Goal: Check status: Check status

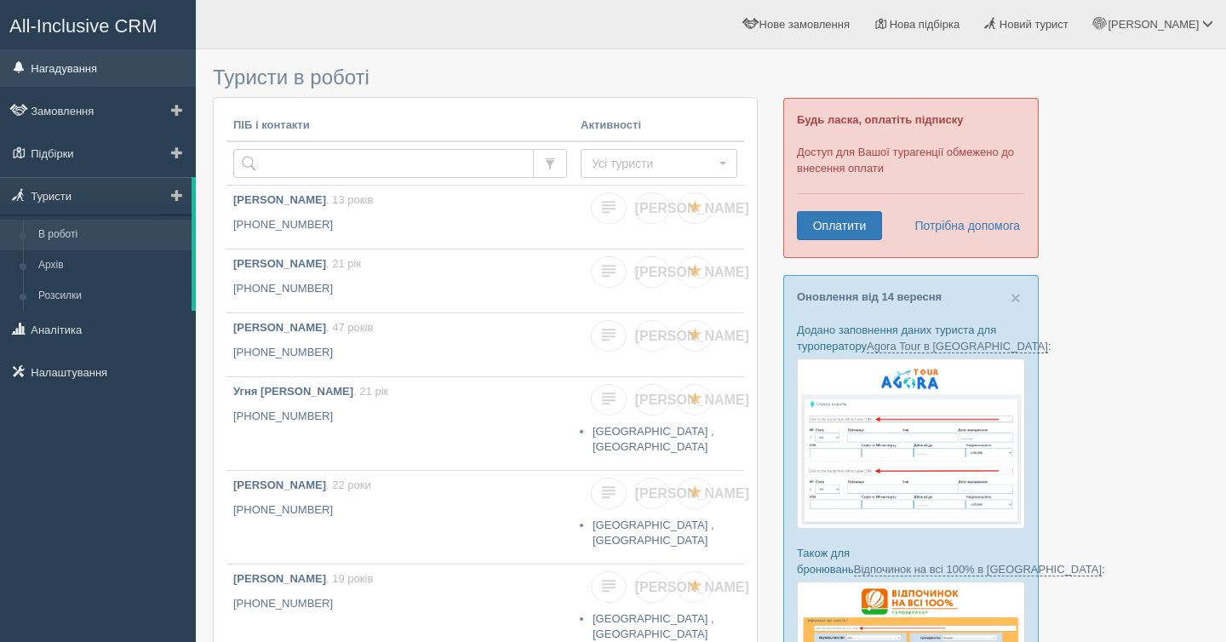
click at [95, 60] on link "Нагадування" at bounding box center [98, 67] width 196 height 37
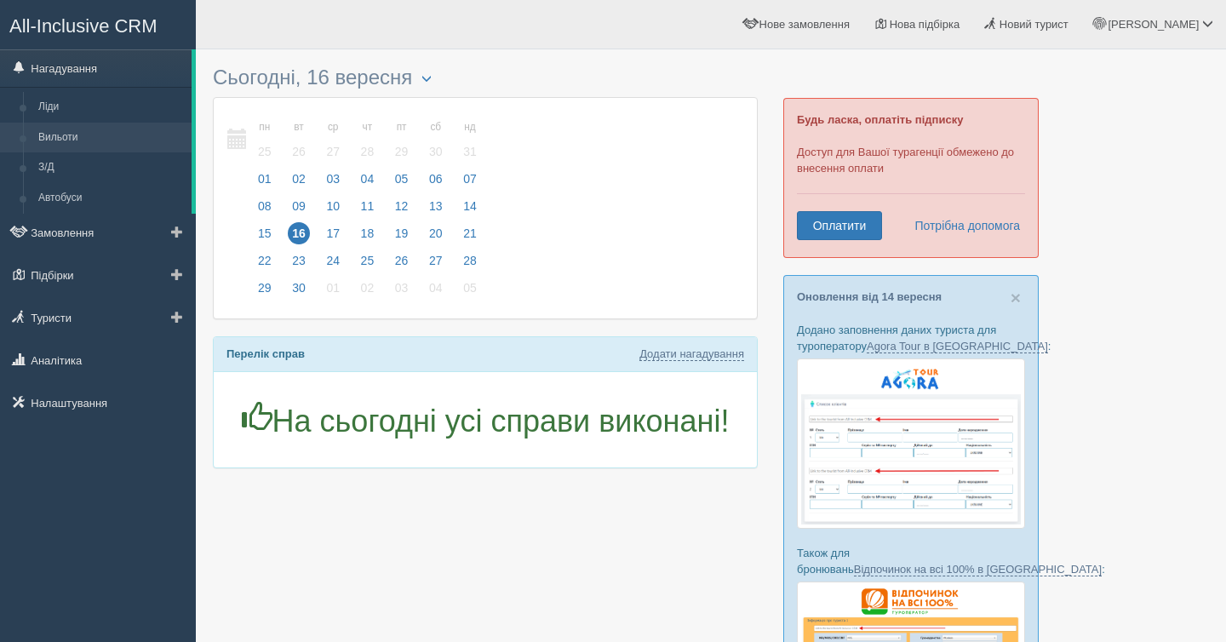
click at [116, 134] on link "Вильоти" at bounding box center [111, 138] width 161 height 31
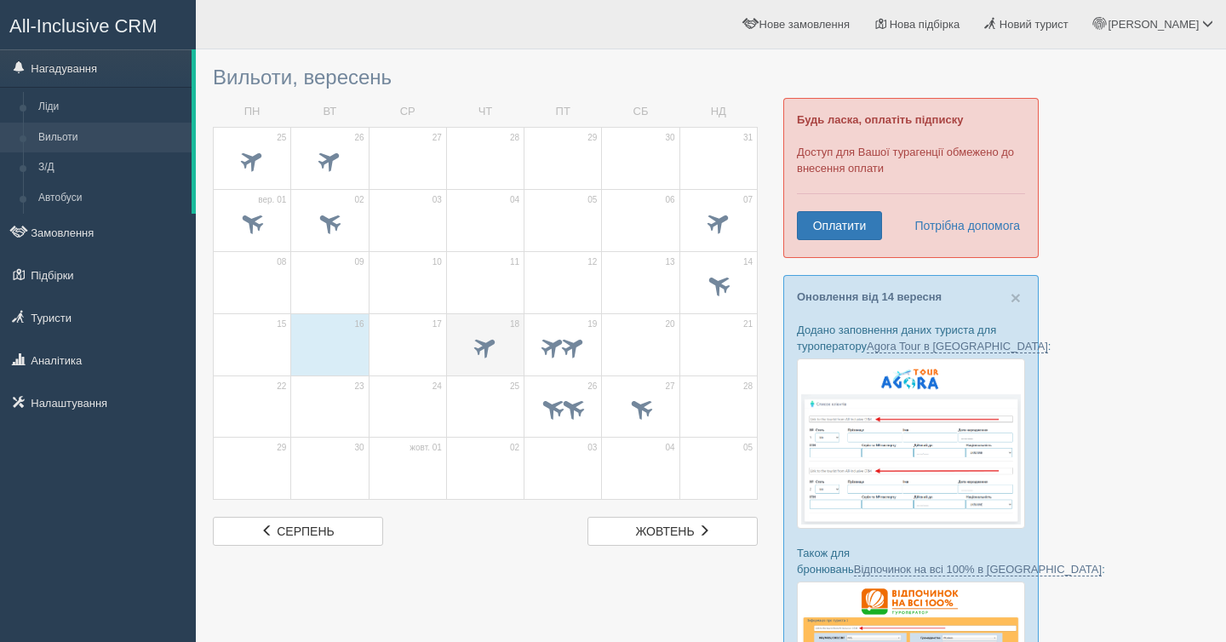
click at [489, 339] on span at bounding box center [486, 346] width 28 height 28
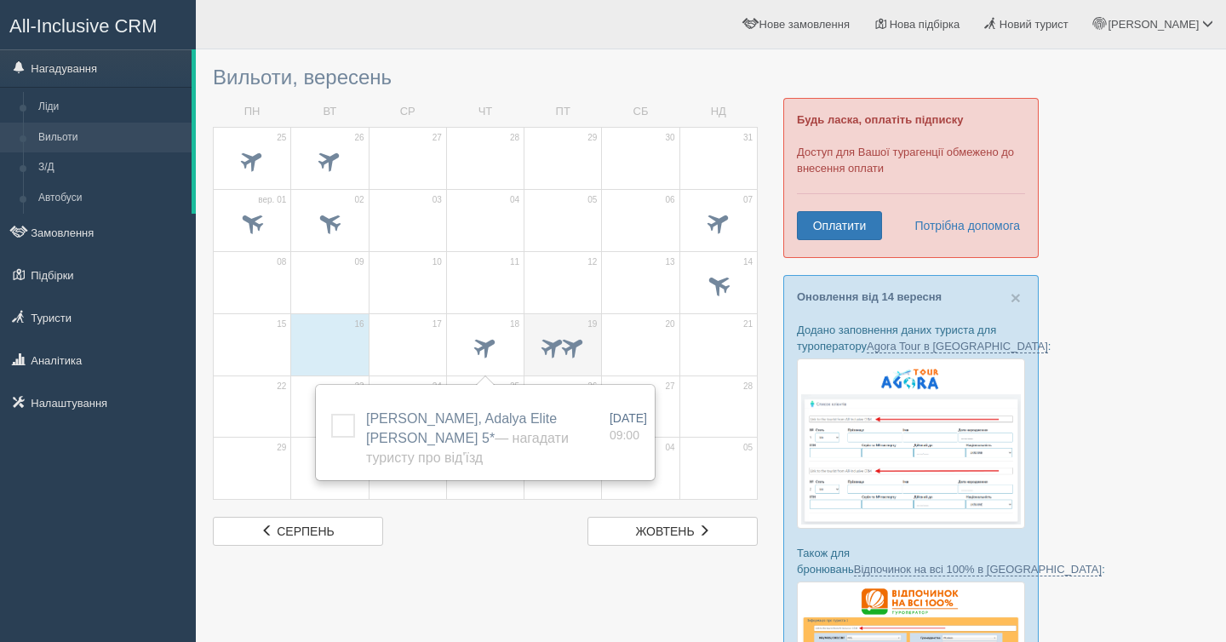
click at [547, 352] on span at bounding box center [553, 346] width 28 height 28
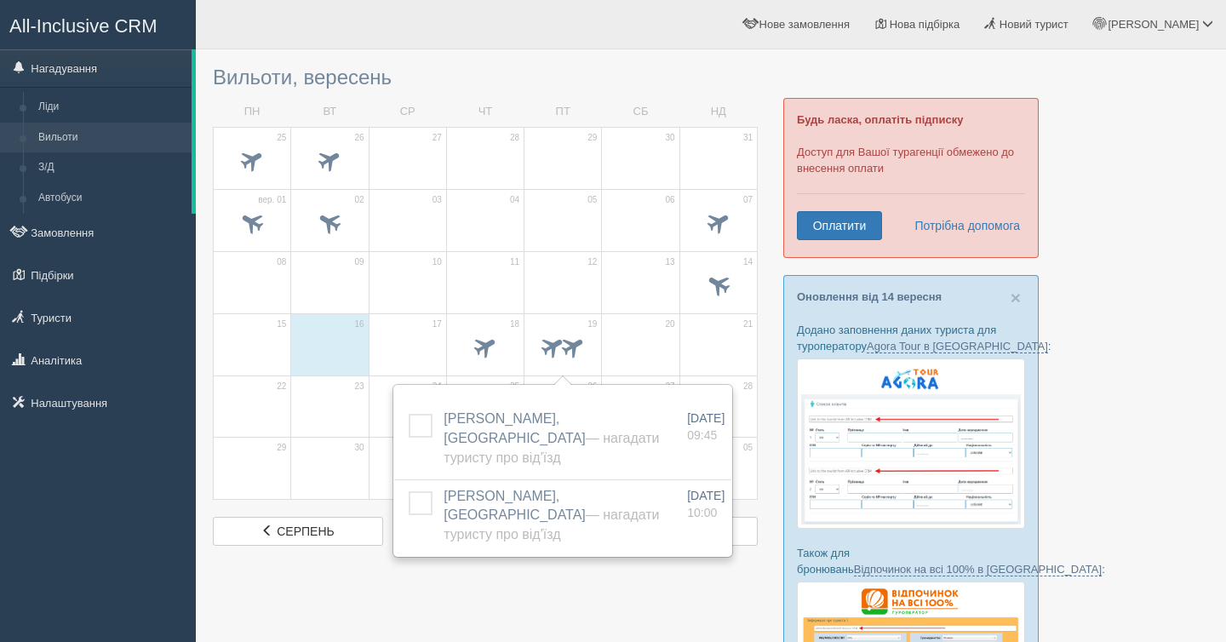
click at [518, 570] on div at bounding box center [711, 533] width 996 height 950
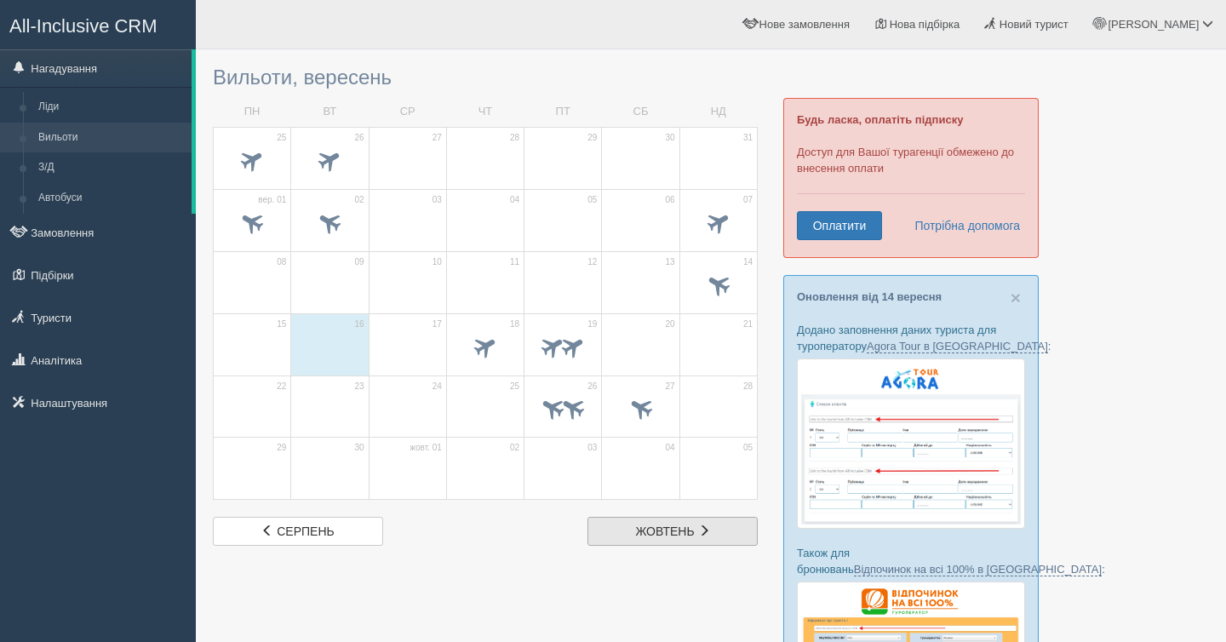
click at [611, 531] on link "жов жовтень" at bounding box center [672, 531] width 170 height 29
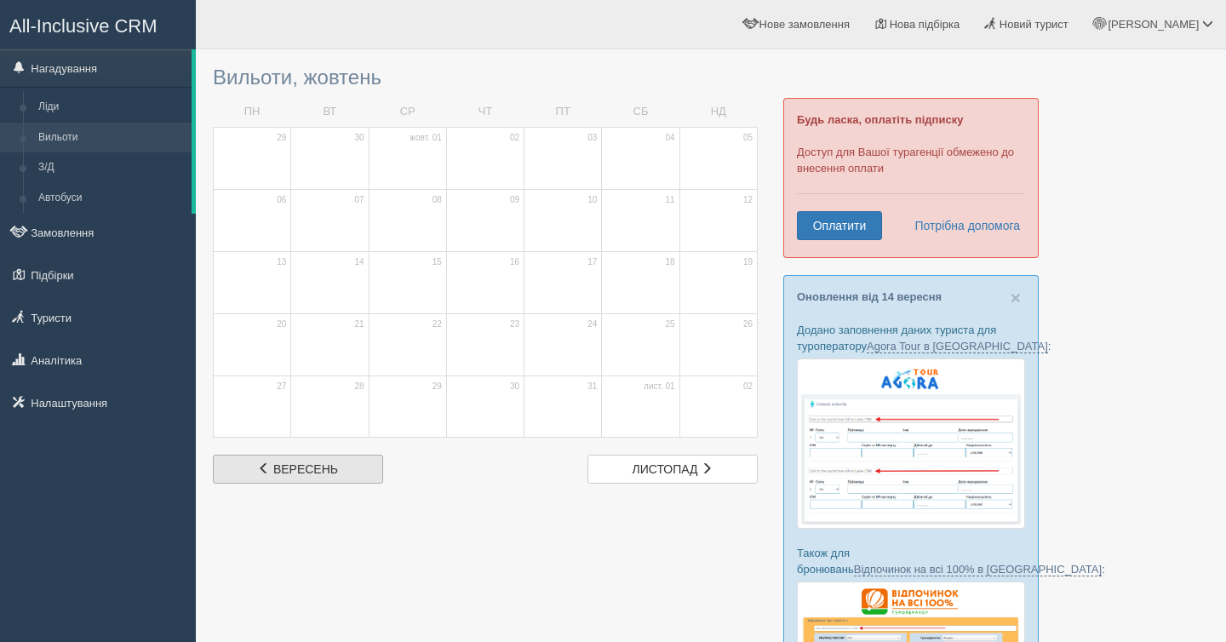
click at [318, 463] on span "вересень" at bounding box center [305, 469] width 65 height 14
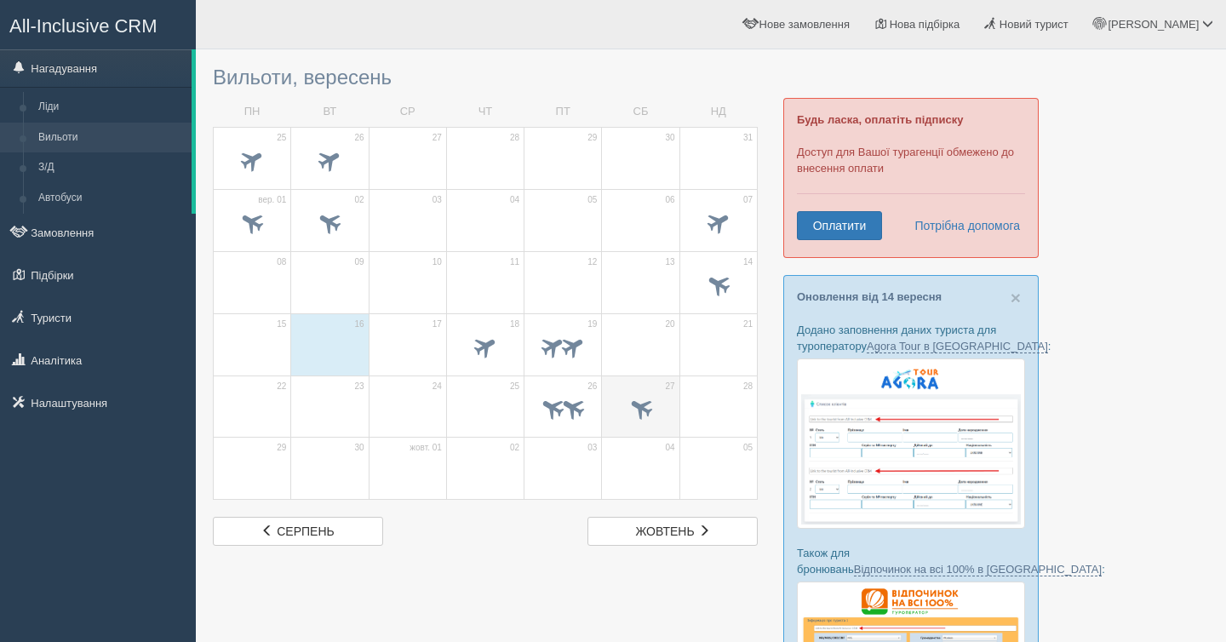
click at [618, 399] on span at bounding box center [640, 410] width 60 height 29
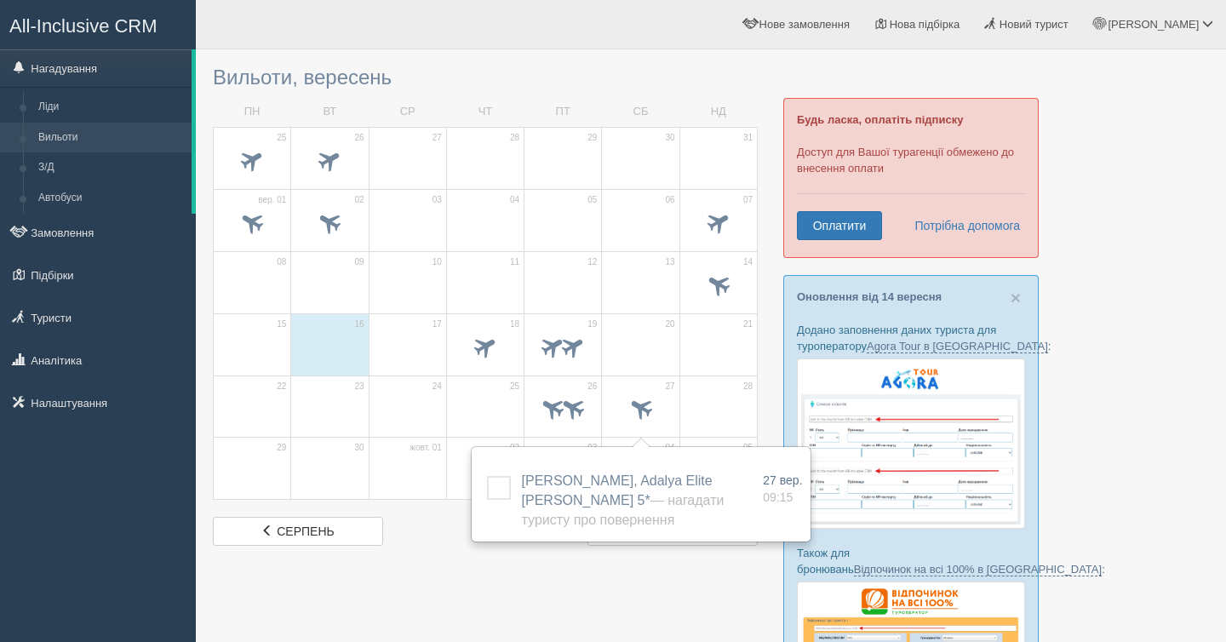
click at [412, 587] on div at bounding box center [711, 533] width 996 height 950
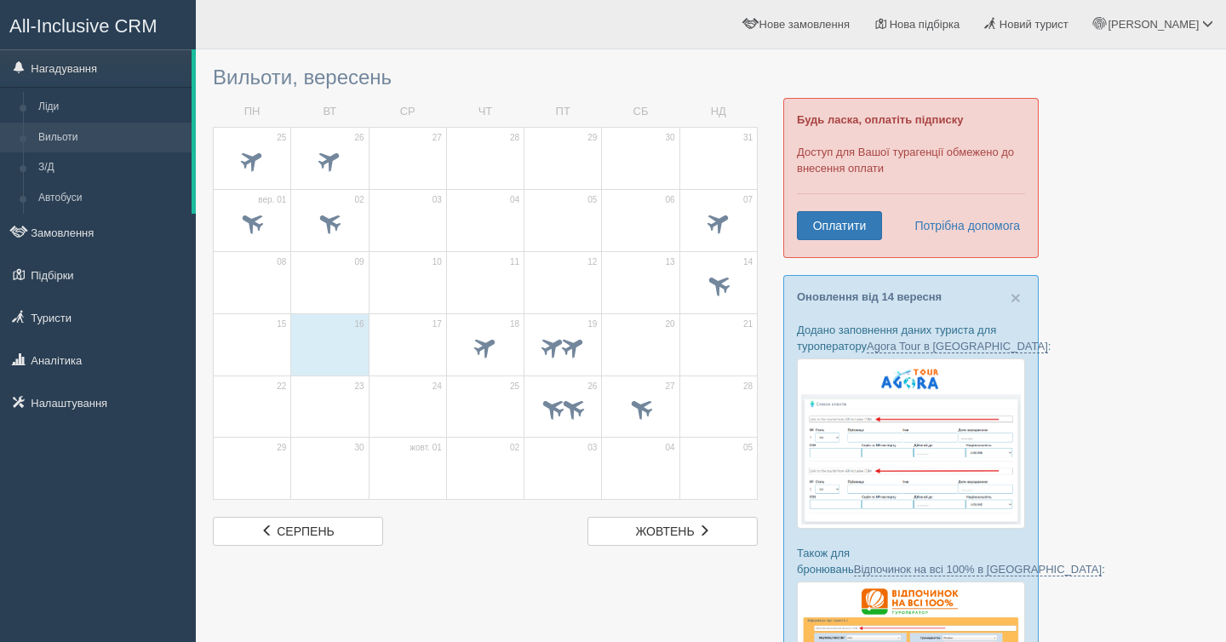
click at [418, 329] on td "17" at bounding box center [407, 344] width 77 height 62
click at [487, 338] on span at bounding box center [486, 346] width 28 height 28
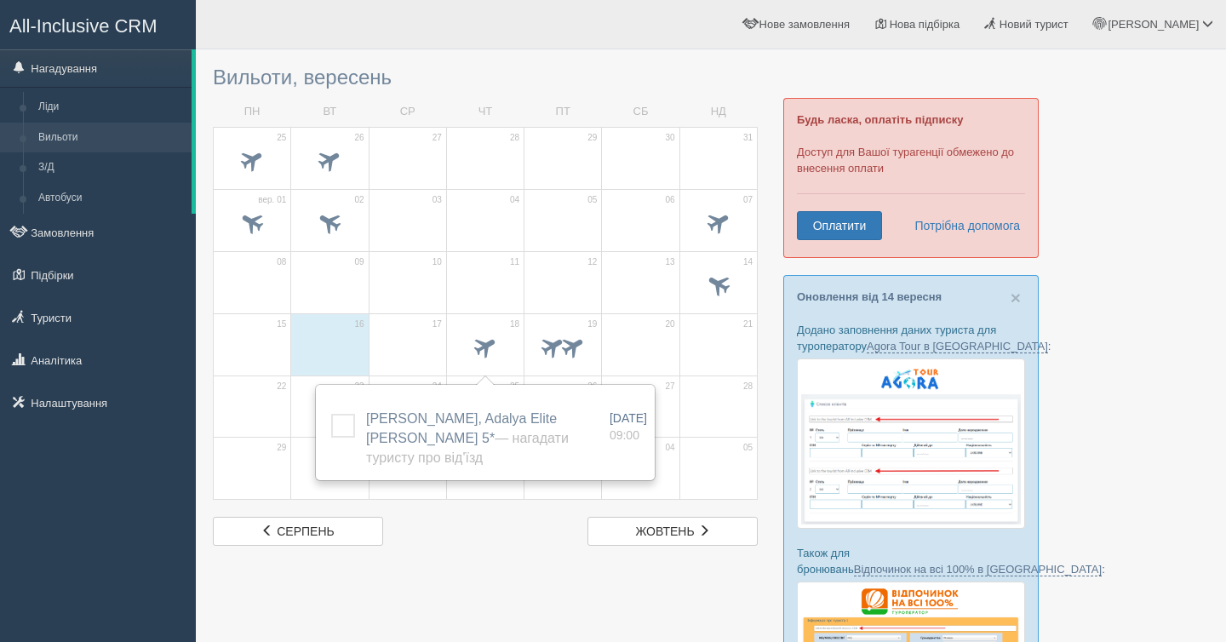
click at [414, 332] on div at bounding box center [408, 349] width 60 height 36
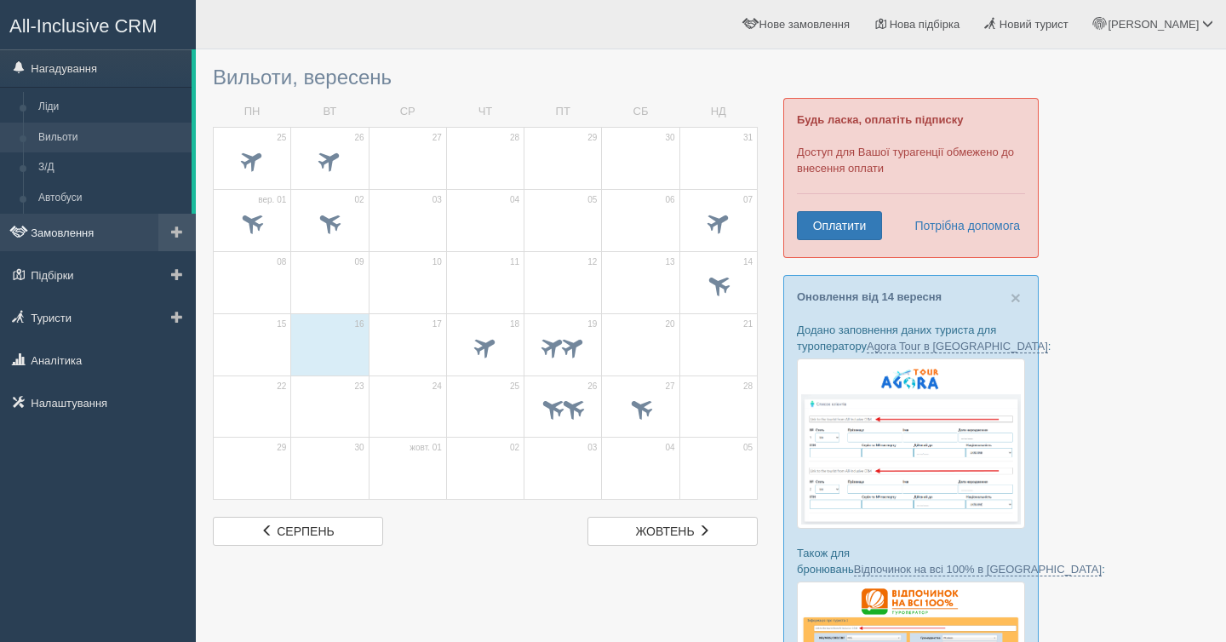
click at [50, 230] on link "Замовлення" at bounding box center [98, 232] width 196 height 37
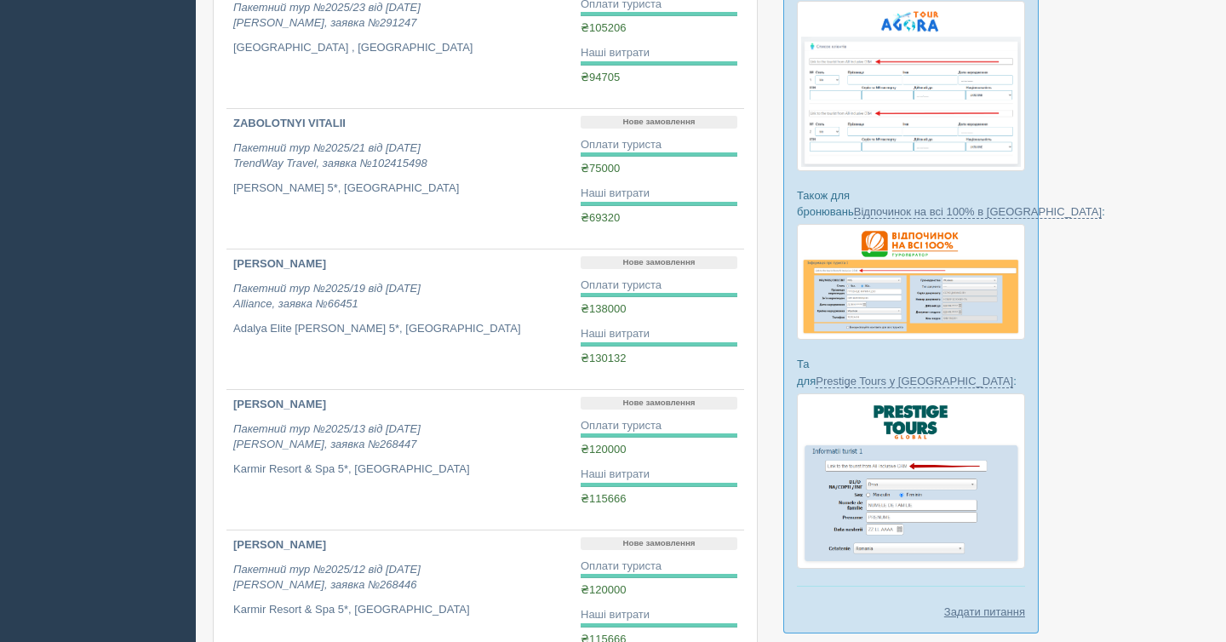
scroll to position [489, 0]
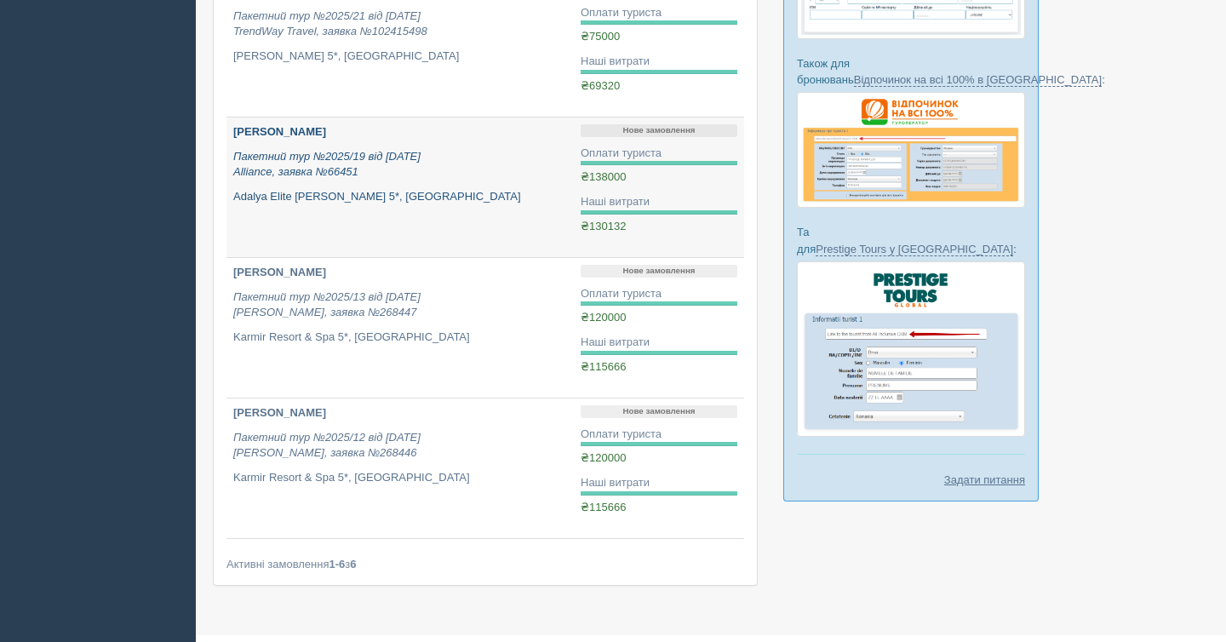
click at [427, 186] on div "Фаустова Катерина Валеріївна Пакетний тур №2025/19 від 04.08.2025 Alliance, зая…" at bounding box center [400, 164] width 334 height 80
